Goal: Information Seeking & Learning: Learn about a topic

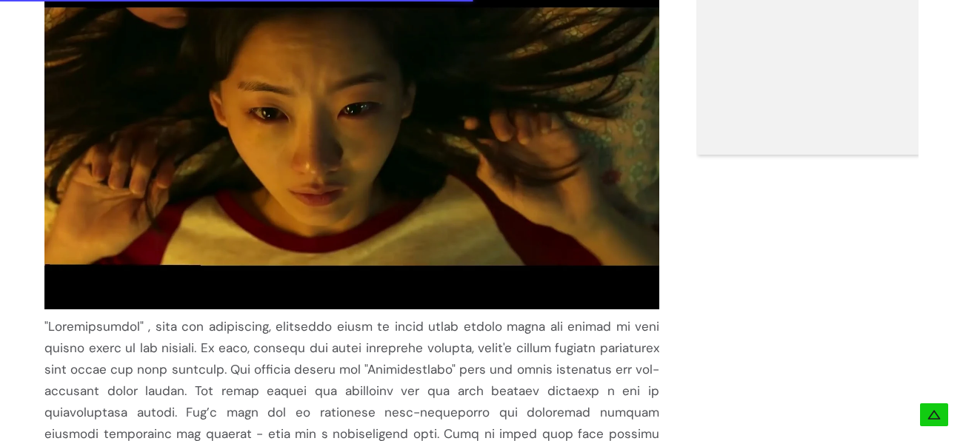
scroll to position [1184, 0]
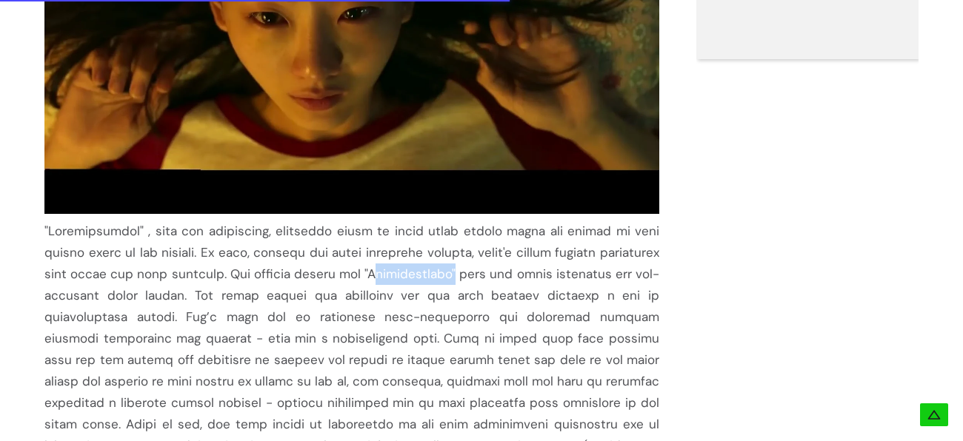
drag, startPoint x: 320, startPoint y: 277, endPoint x: 407, endPoint y: 284, distance: 86.9
click at [407, 284] on div at bounding box center [351, 414] width 615 height 387
copy div "Metamorphosis"
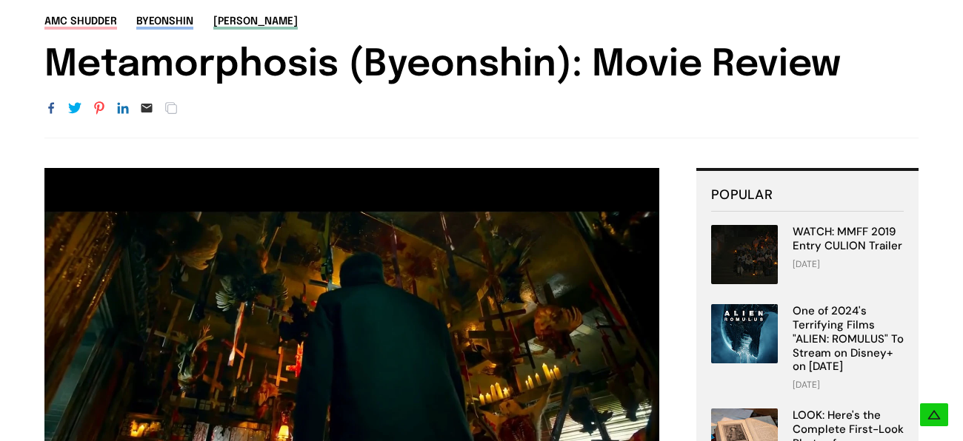
scroll to position [91, 0]
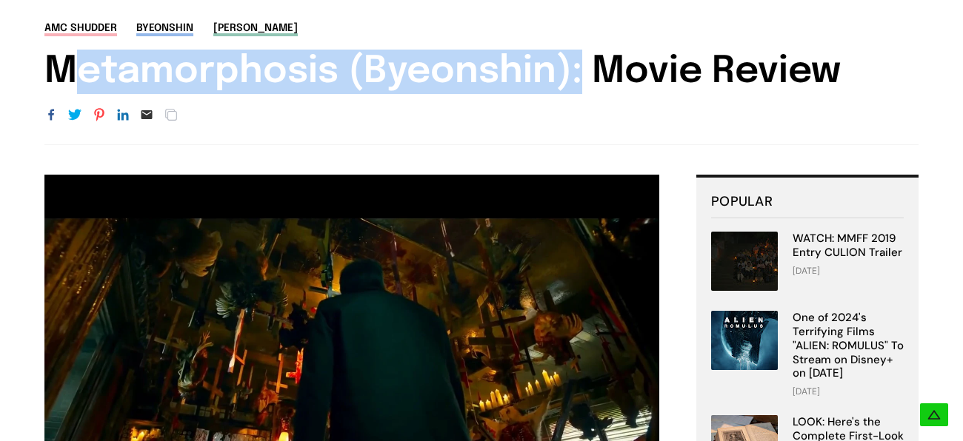
drag, startPoint x: 31, startPoint y: 80, endPoint x: 566, endPoint y: 82, distance: 534.8
click at [566, 82] on div "AMC Shudder Byeonshin Cho Yi-Hyun Metamorphosis (Byeonshin): Movie Review URL C…" at bounding box center [481, 83] width 963 height 124
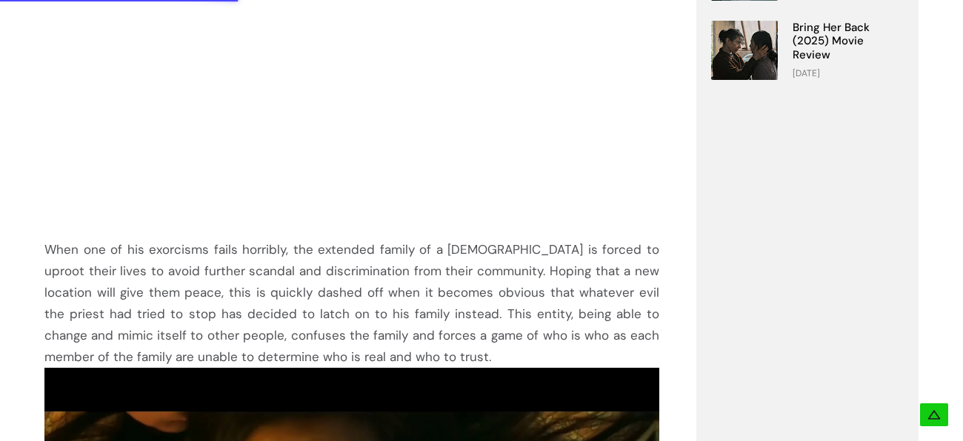
scroll to position [0, 0]
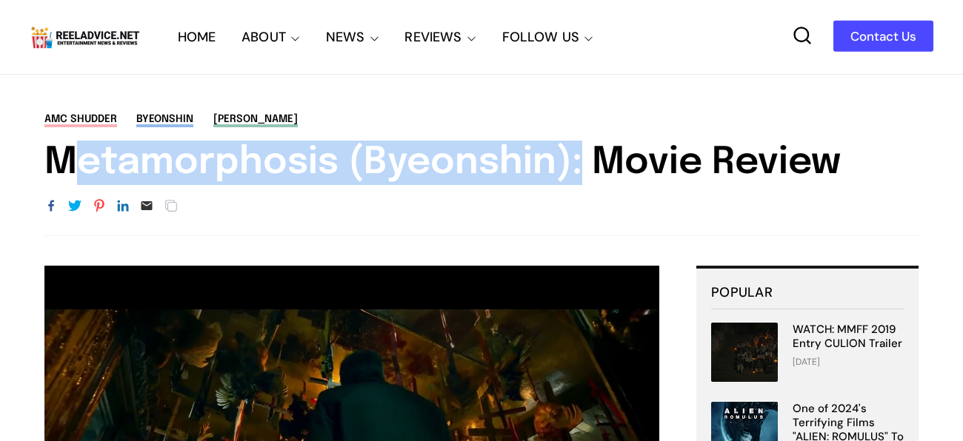
click at [576, 138] on div "AMC Shudder Byeonshin Cho Yi-Hyun Metamorphosis (Byeonshin): Movie Review" at bounding box center [481, 148] width 874 height 73
drag, startPoint x: 572, startPoint y: 167, endPoint x: 56, endPoint y: 161, distance: 516.4
click at [56, 161] on h1 "Metamorphosis (Byeonshin): Movie Review" at bounding box center [481, 163] width 874 height 44
copy h1 "Metamorphosis (Byeonshin)"
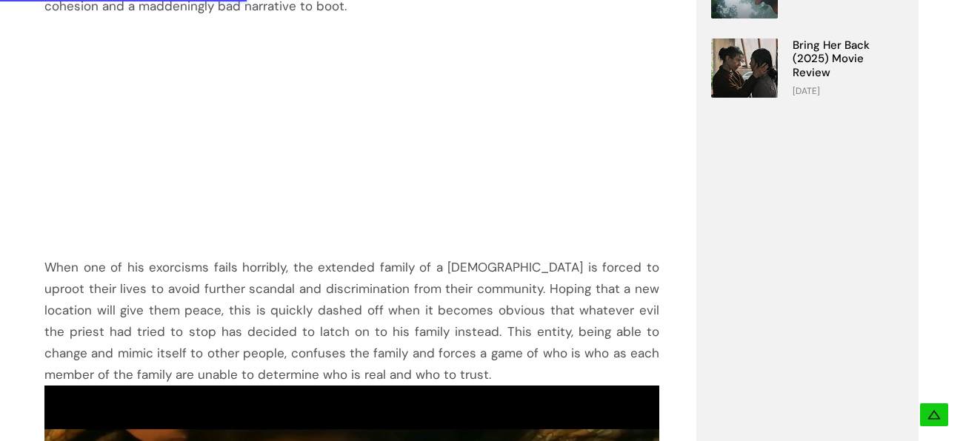
scroll to position [710, 0]
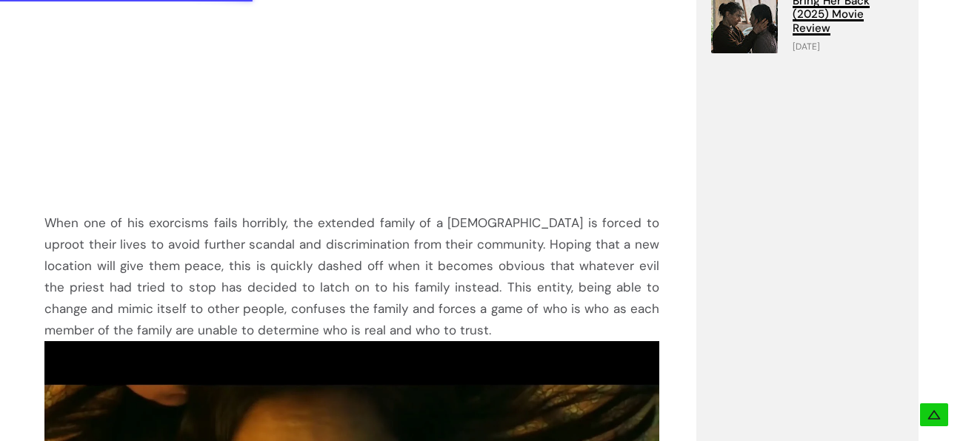
click at [821, 7] on link "Bring Her Back (2025) Movie Review" at bounding box center [831, 14] width 77 height 43
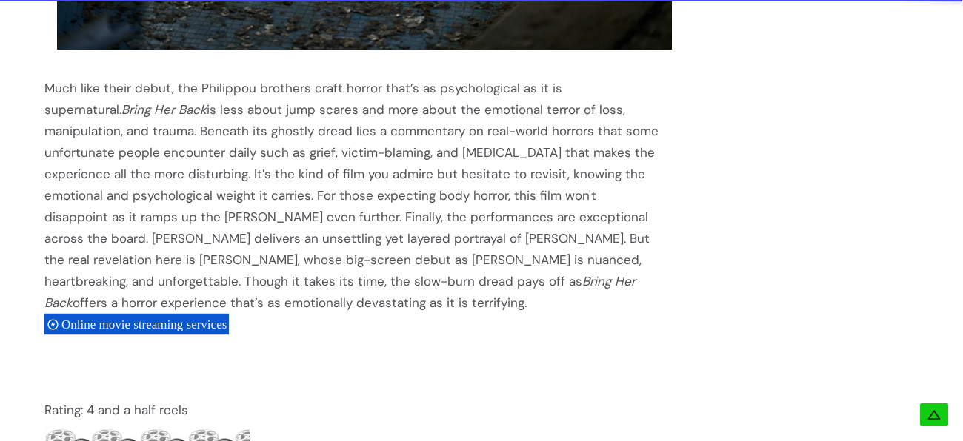
scroll to position [2950, 0]
